Goal: Find specific fact: Find specific page/section

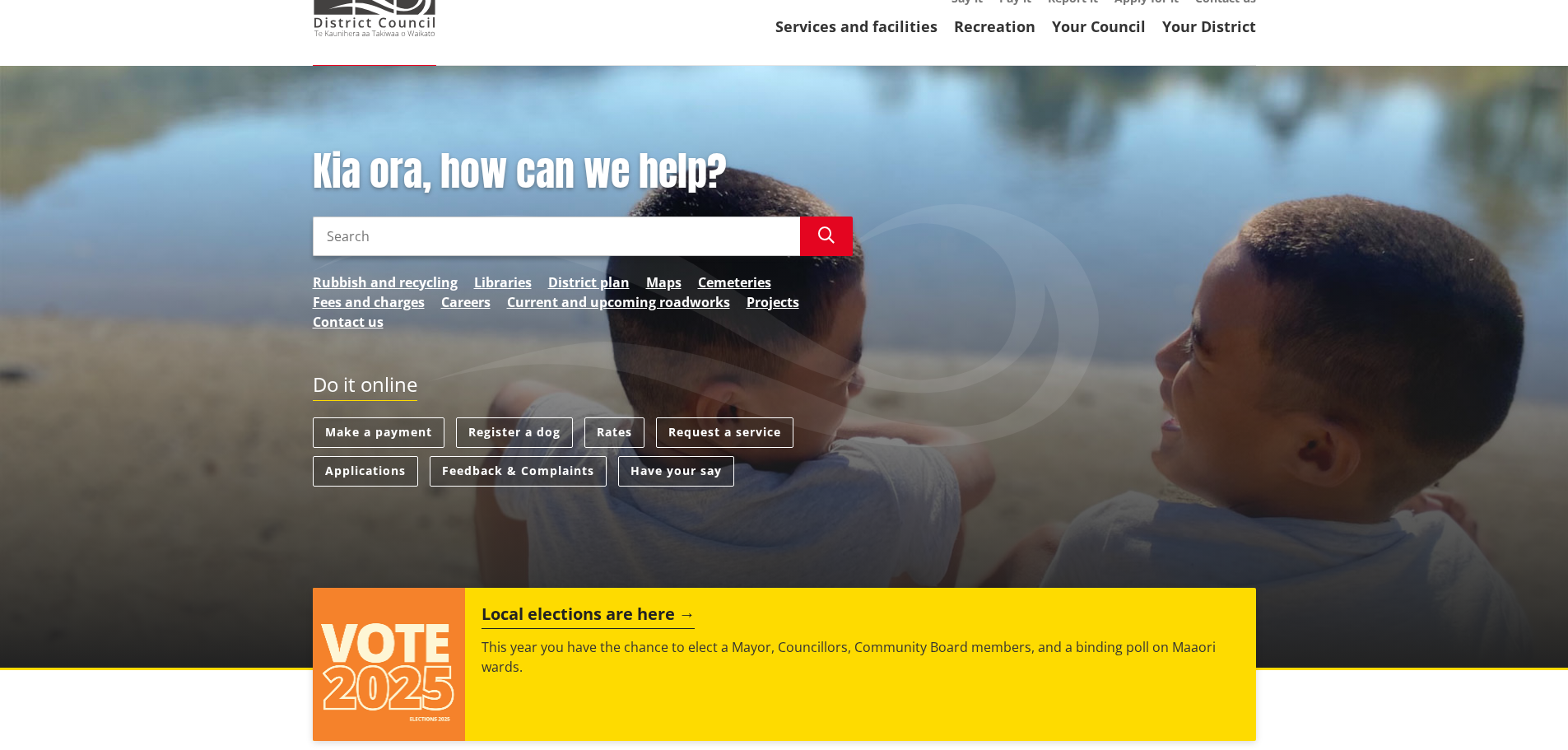
scroll to position [82, 0]
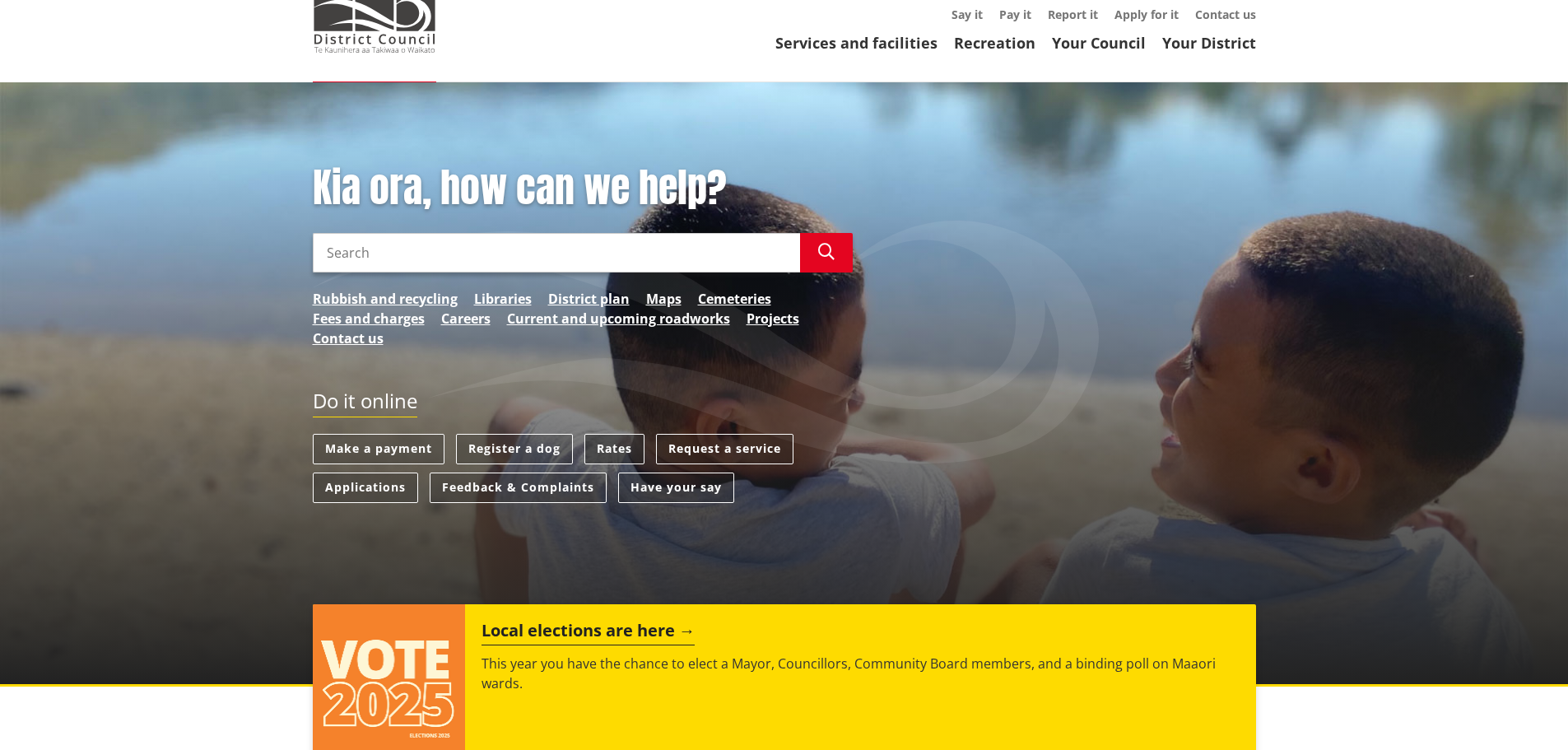
click at [609, 451] on link "Rates" at bounding box center [614, 449] width 60 height 31
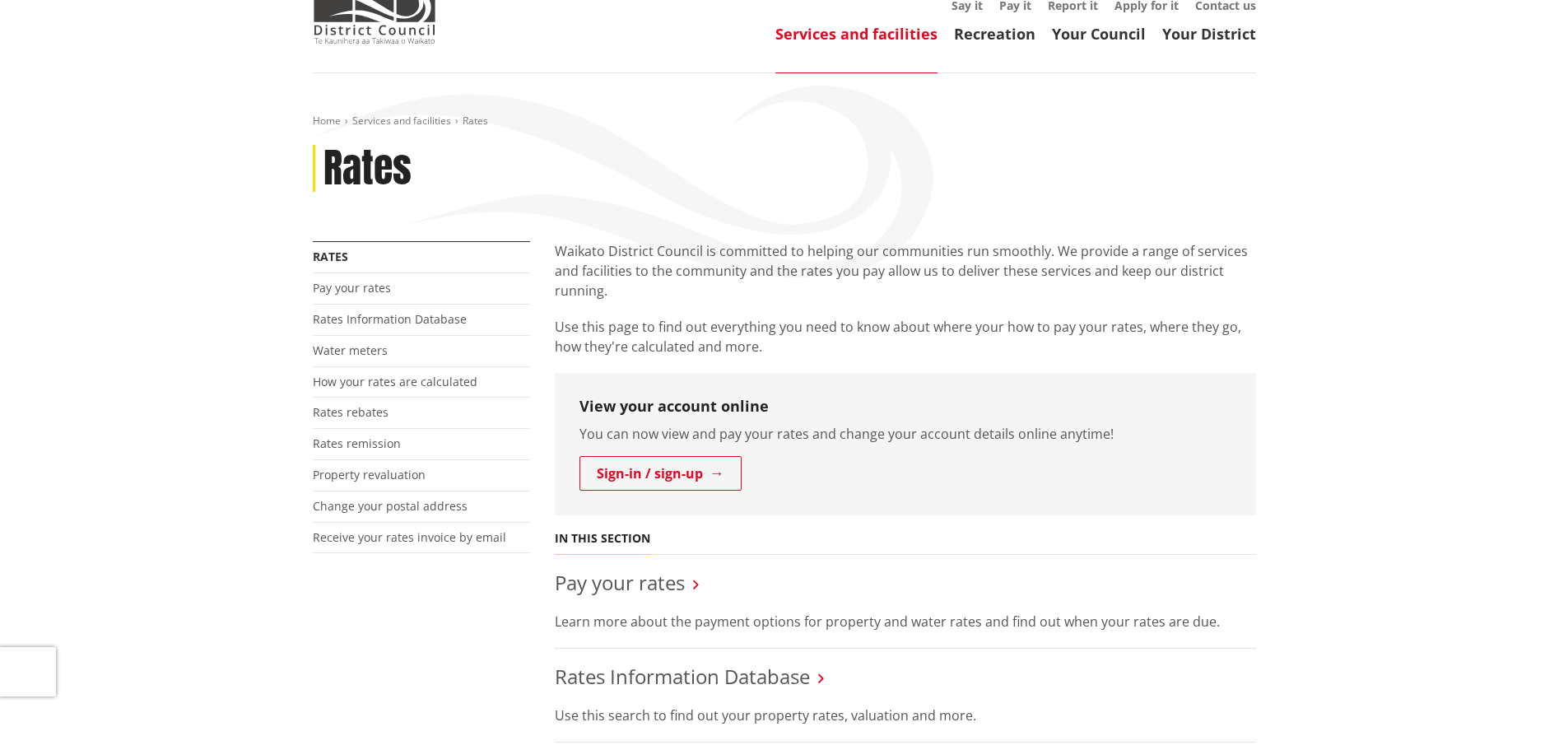
scroll to position [165, 0]
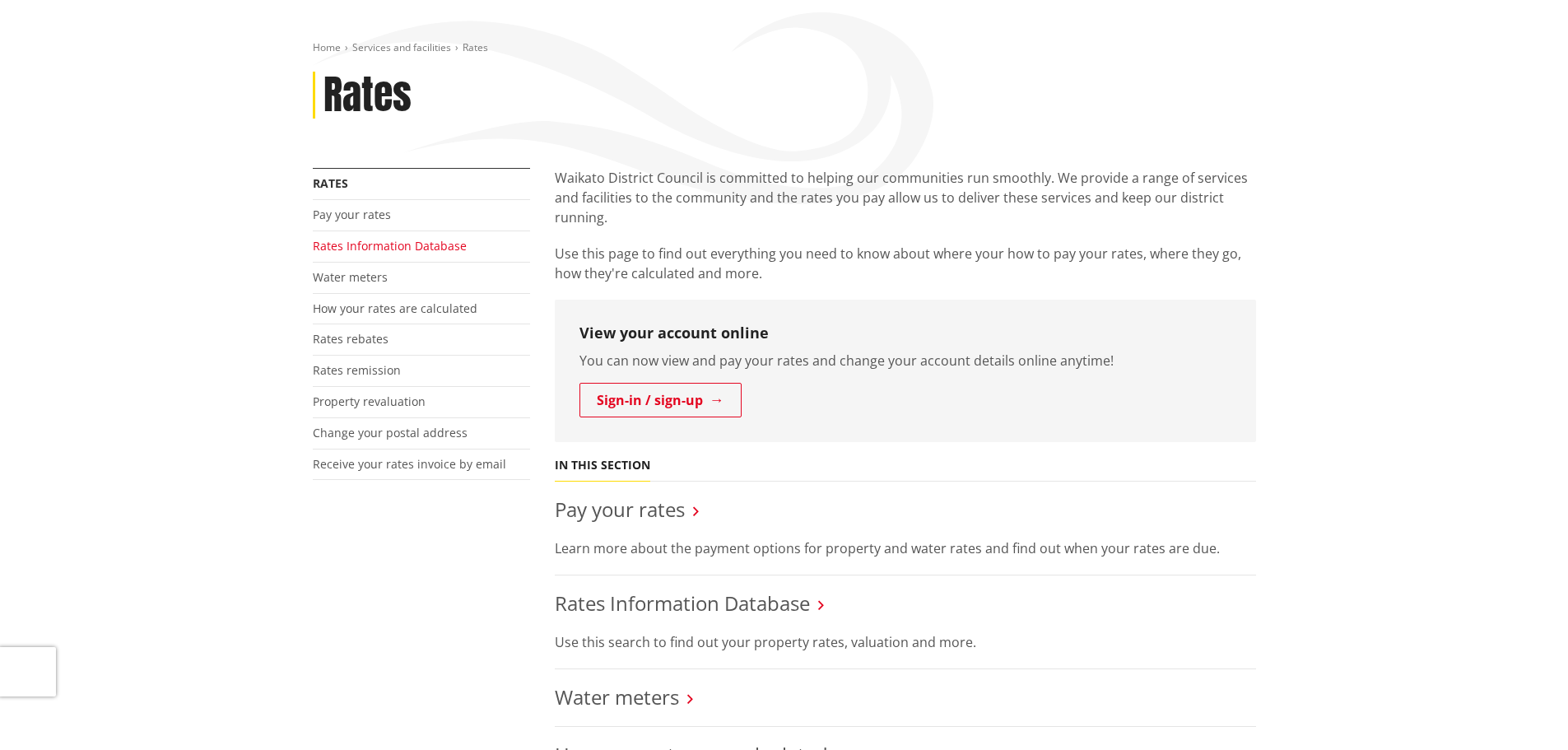
click at [363, 246] on link "Rates Information Database" at bounding box center [390, 245] width 154 height 15
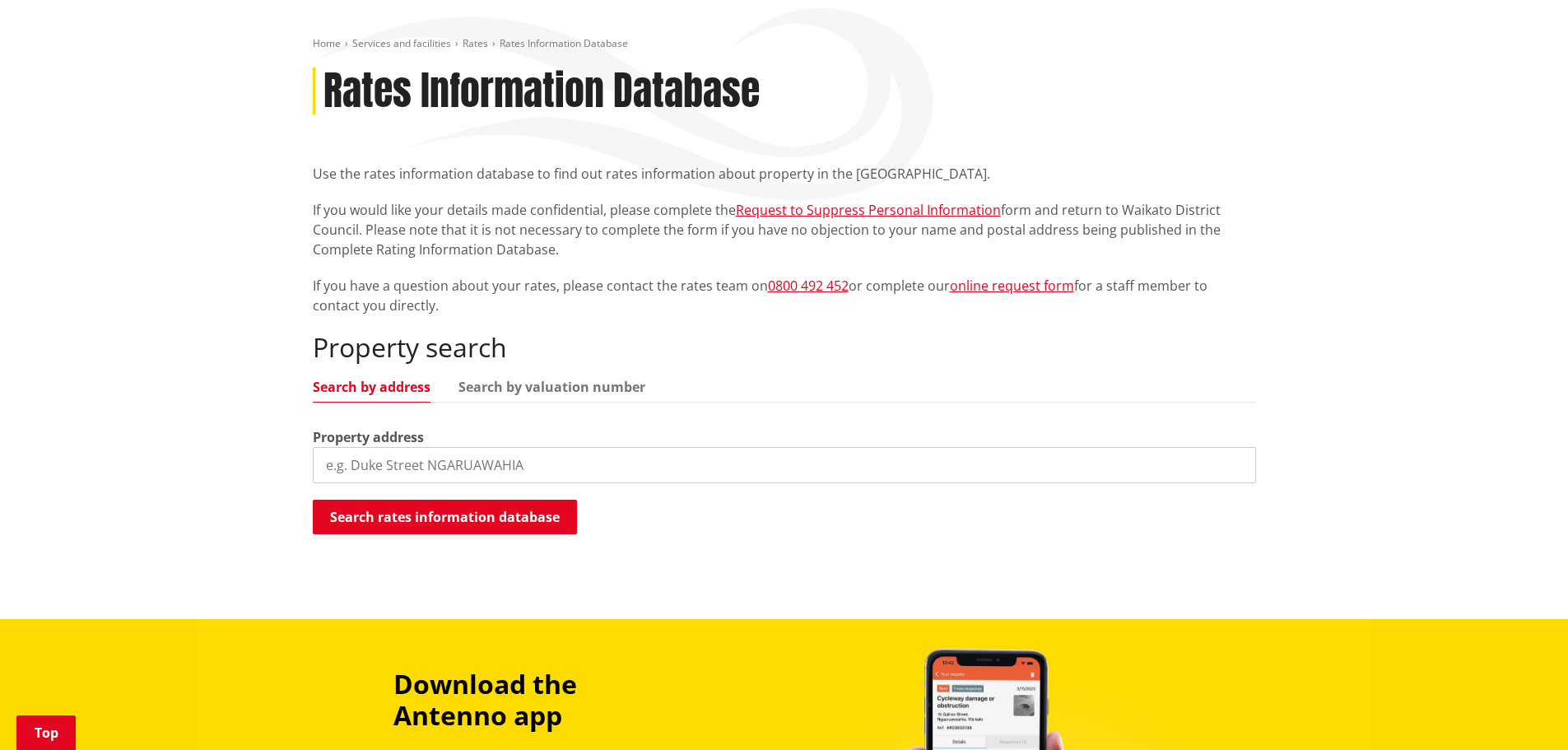
scroll to position [246, 0]
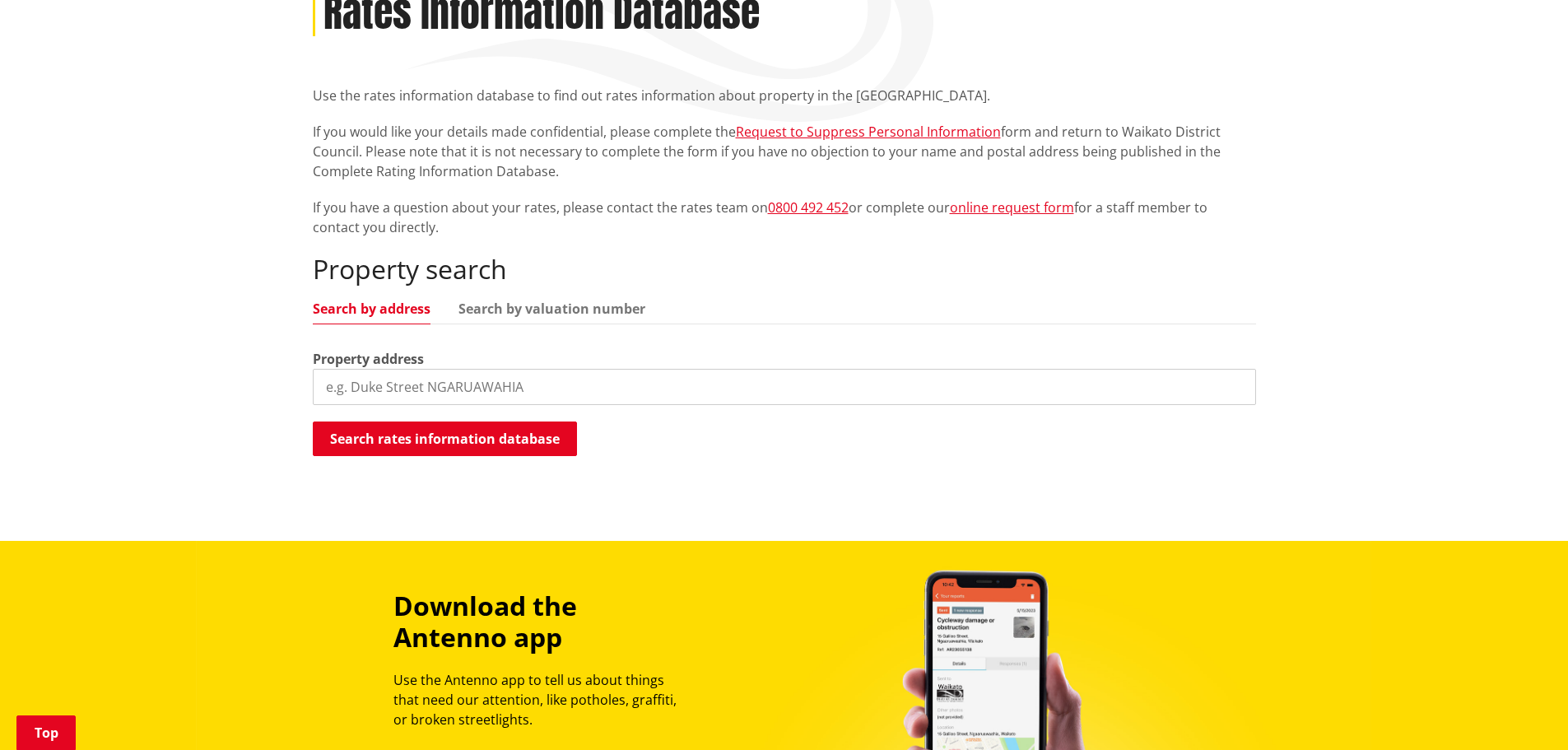
click at [382, 384] on input "search" at bounding box center [784, 387] width 944 height 36
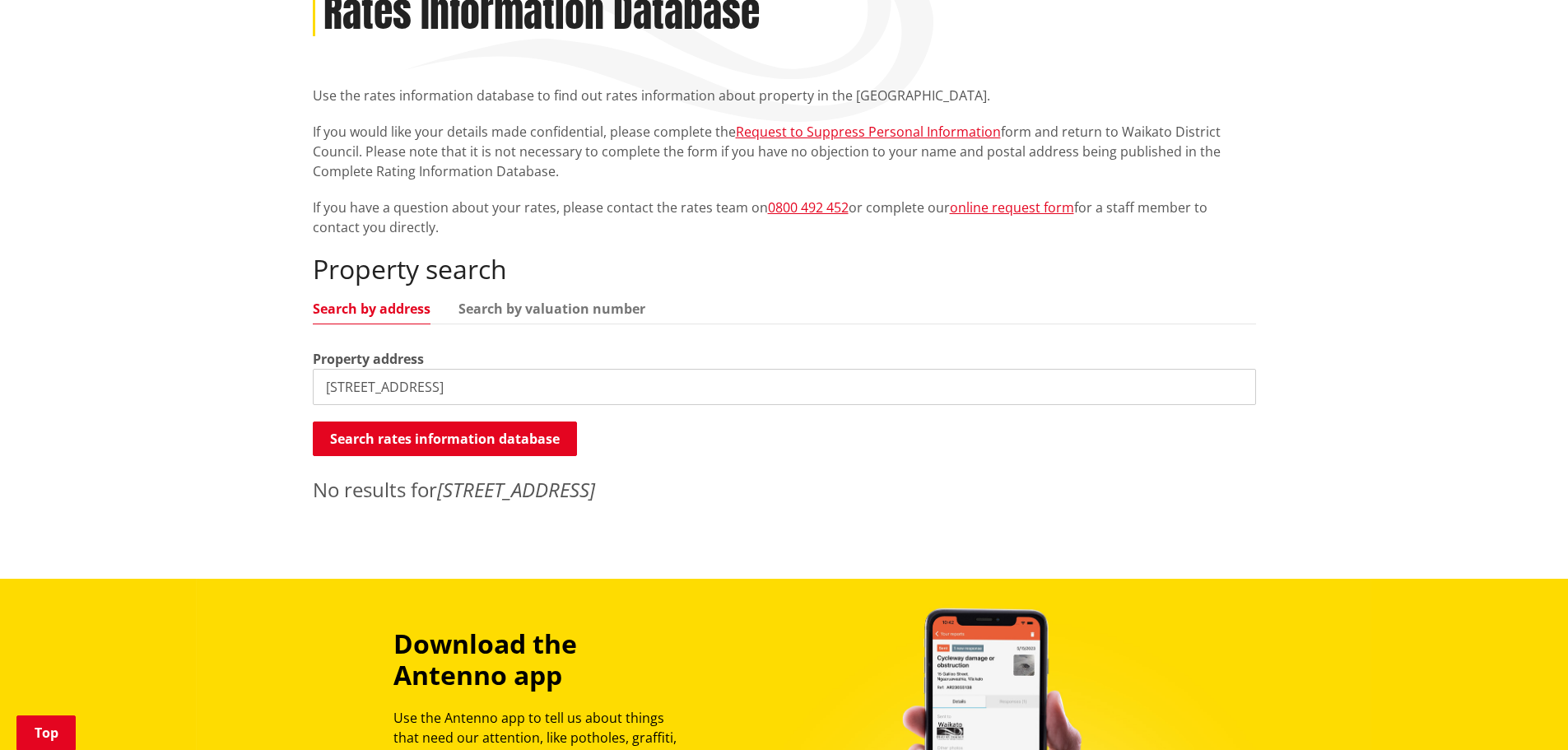
drag, startPoint x: 411, startPoint y: 385, endPoint x: 470, endPoint y: 394, distance: 59.7
click at [470, 396] on input "26A Paterson street" at bounding box center [784, 387] width 944 height 36
type input "26A Paterson"
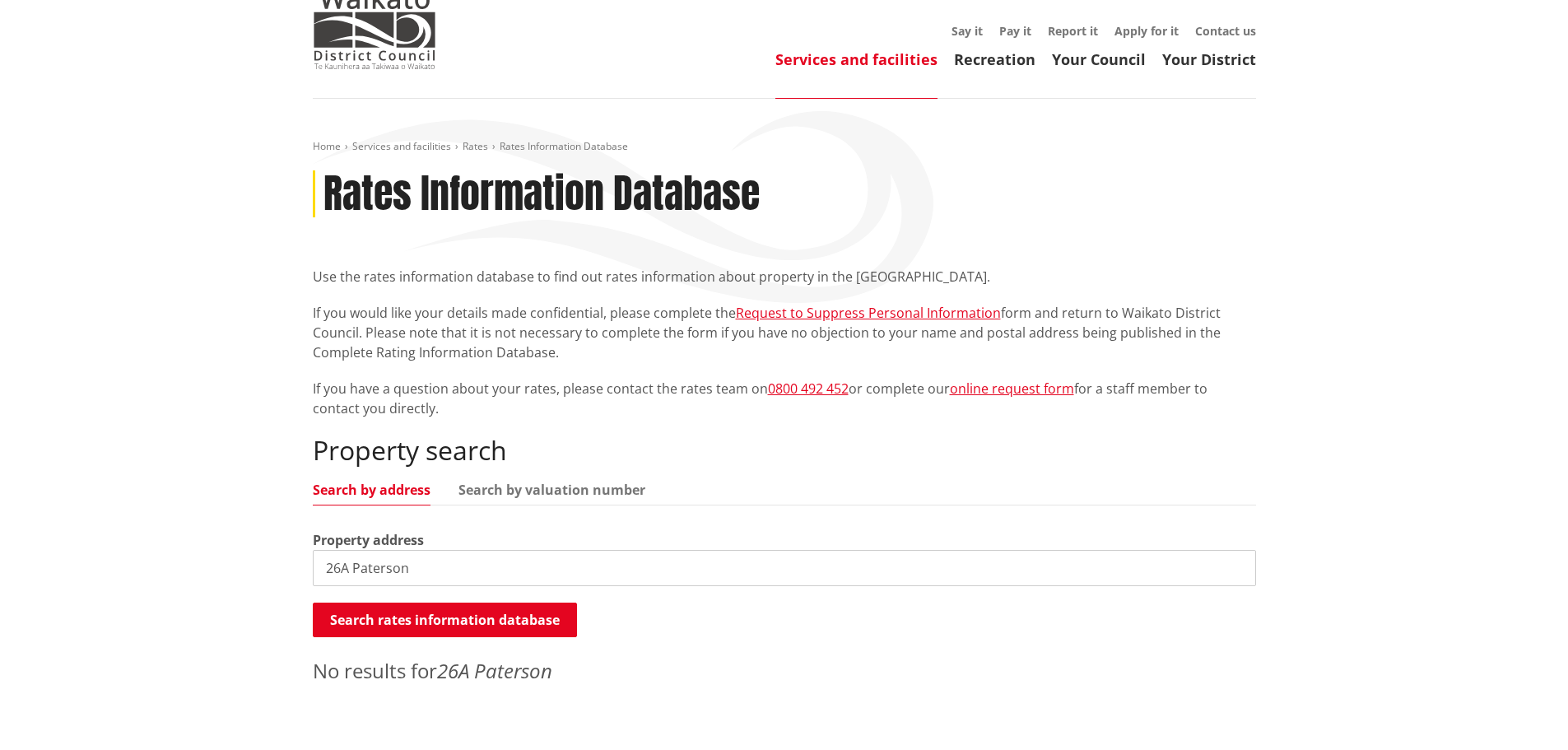
scroll to position [0, 0]
